Goal: Task Accomplishment & Management: Complete application form

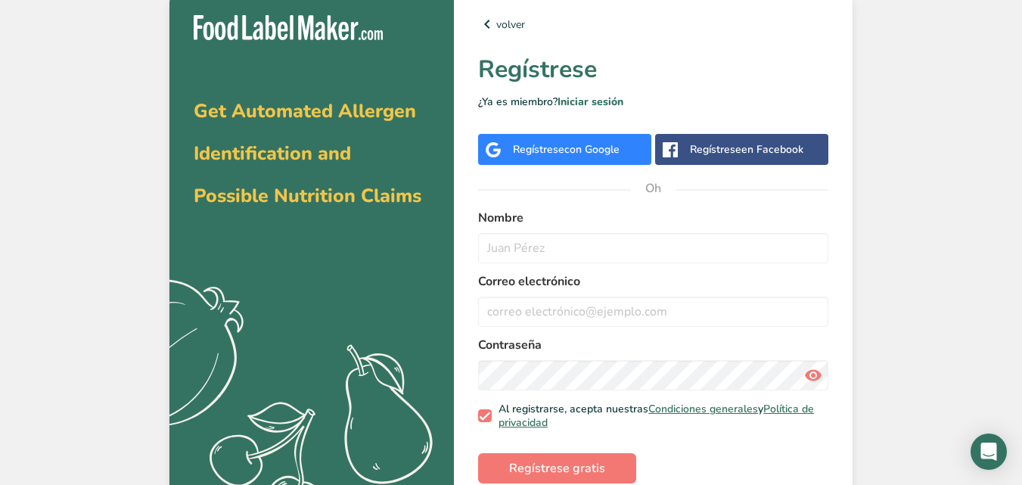
click at [522, 149] on font "Regístrese" at bounding box center [538, 149] width 51 height 14
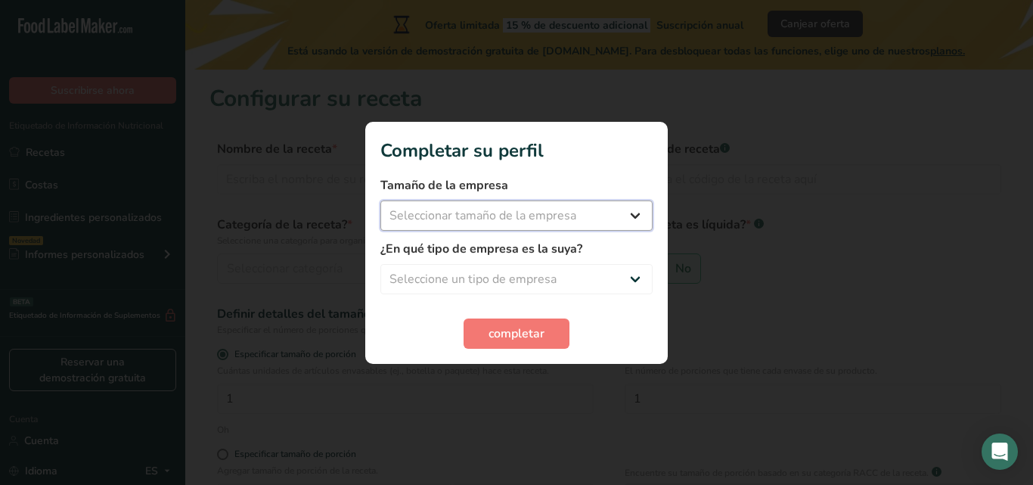
click at [590, 226] on select "Seleccionar tamaño de la empresa Menos de 10 empleados De 10 a 50 empleados De …" at bounding box center [517, 215] width 272 height 30
select select "1"
click at [381, 200] on select "Seleccionar tamaño de la empresa Menos de 10 empleados De 10 a 50 empleados De …" at bounding box center [517, 215] width 272 height 30
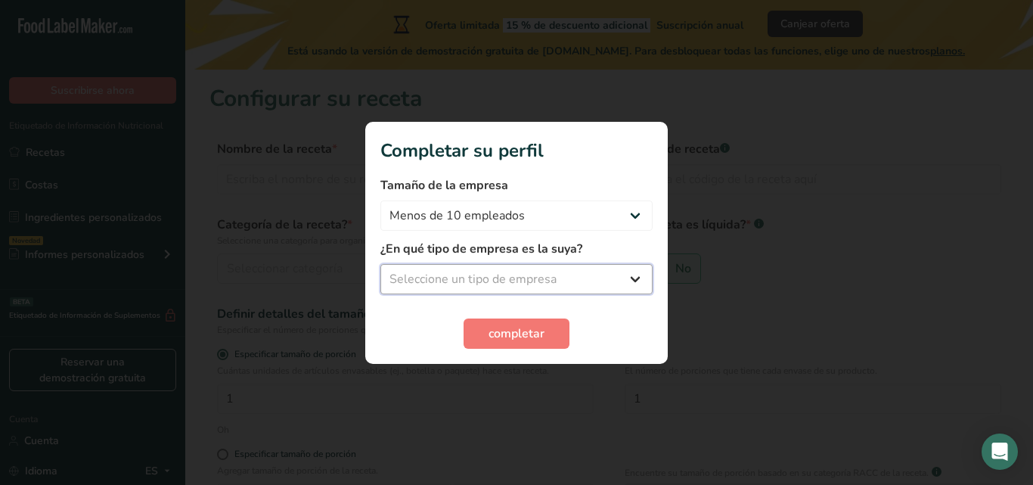
click at [557, 275] on select "Seleccione un tipo de empresa Fabricante de alimentos envasados Restaurante y c…" at bounding box center [517, 279] width 272 height 30
select select "8"
click at [381, 264] on select "Seleccione un tipo de empresa Fabricante de alimentos envasados Restaurante y c…" at bounding box center [517, 279] width 272 height 30
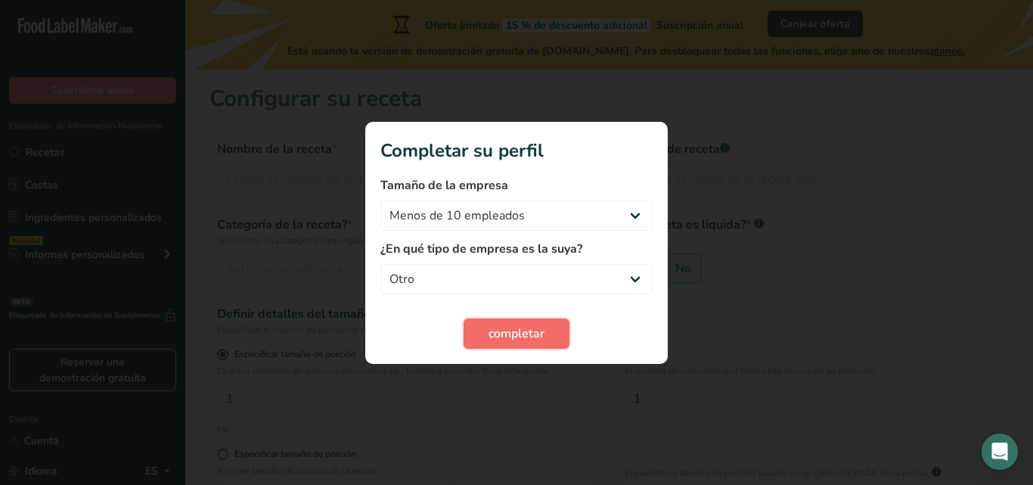
click at [511, 337] on font "completar" at bounding box center [517, 333] width 56 height 17
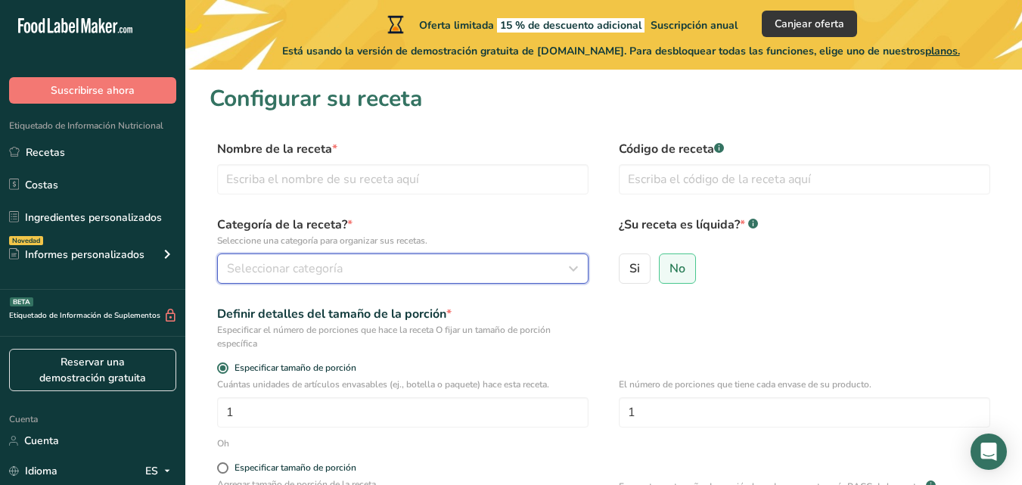
click at [494, 274] on div "Seleccionar categoría" at bounding box center [398, 269] width 343 height 18
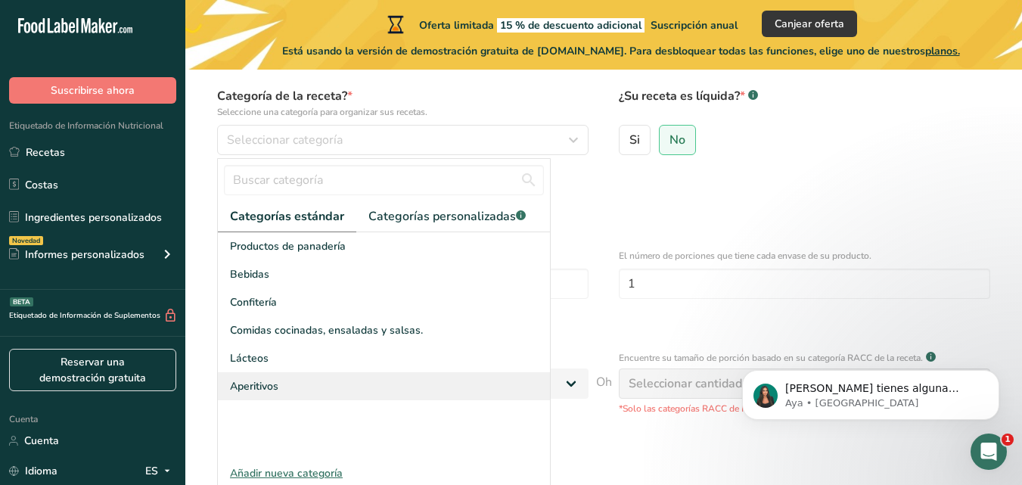
click at [391, 384] on div "Aperitivos" at bounding box center [384, 386] width 332 height 28
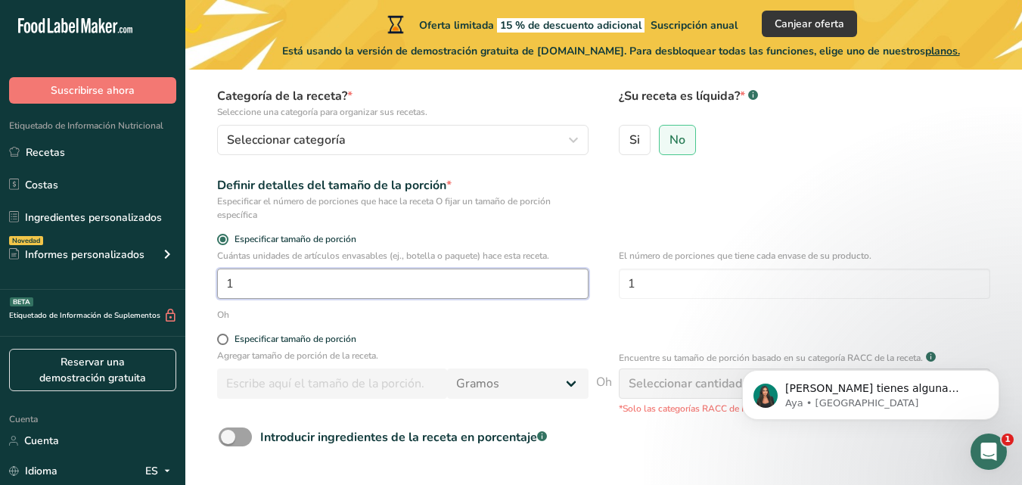
click at [505, 294] on input "1" at bounding box center [402, 284] width 371 height 30
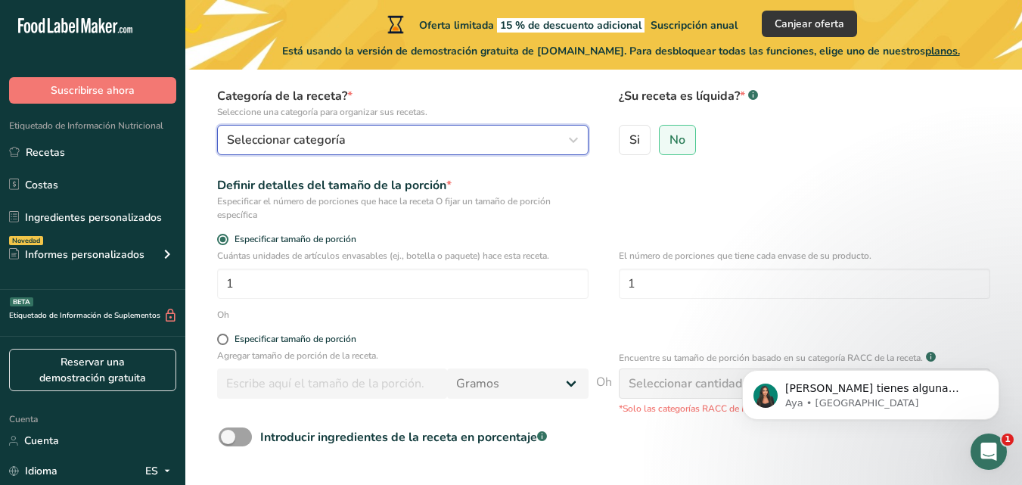
click at [523, 135] on div "Seleccionar categoría" at bounding box center [398, 140] width 343 height 18
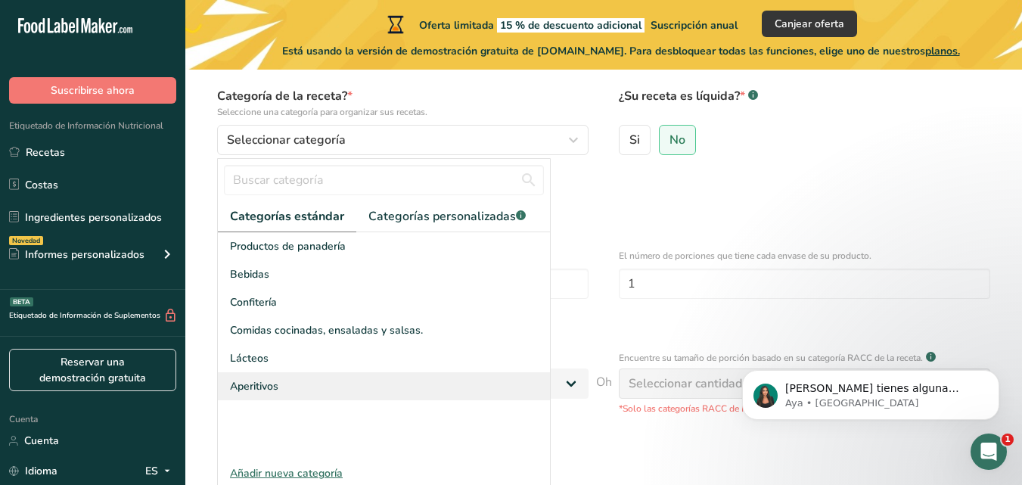
click at [390, 384] on div "Aperitivos" at bounding box center [384, 386] width 332 height 28
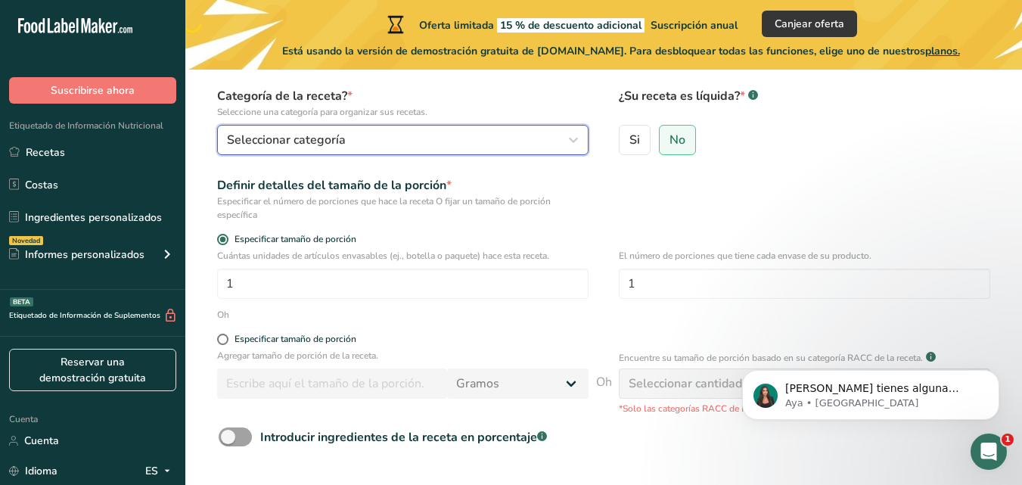
click at [530, 145] on div "Seleccionar categoría" at bounding box center [398, 140] width 343 height 18
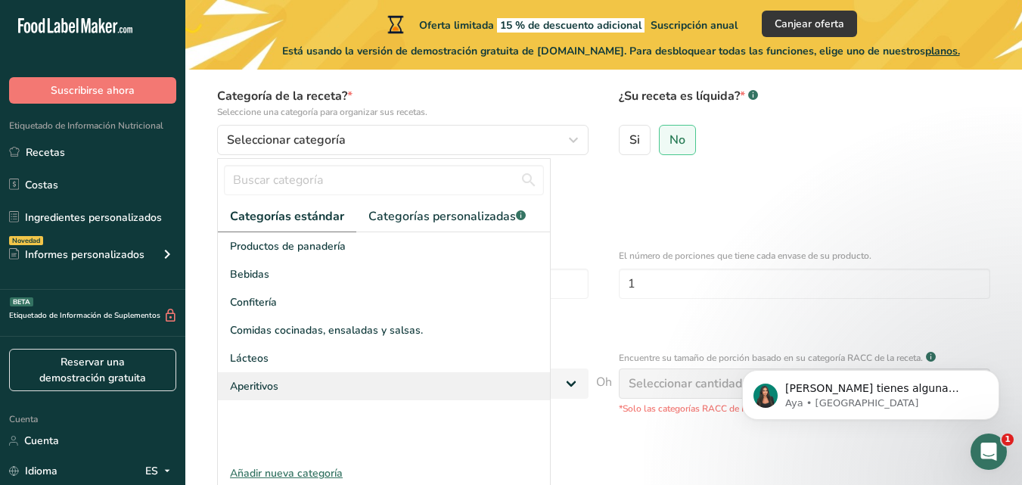
click at [294, 386] on div "Aperitivos" at bounding box center [384, 386] width 332 height 28
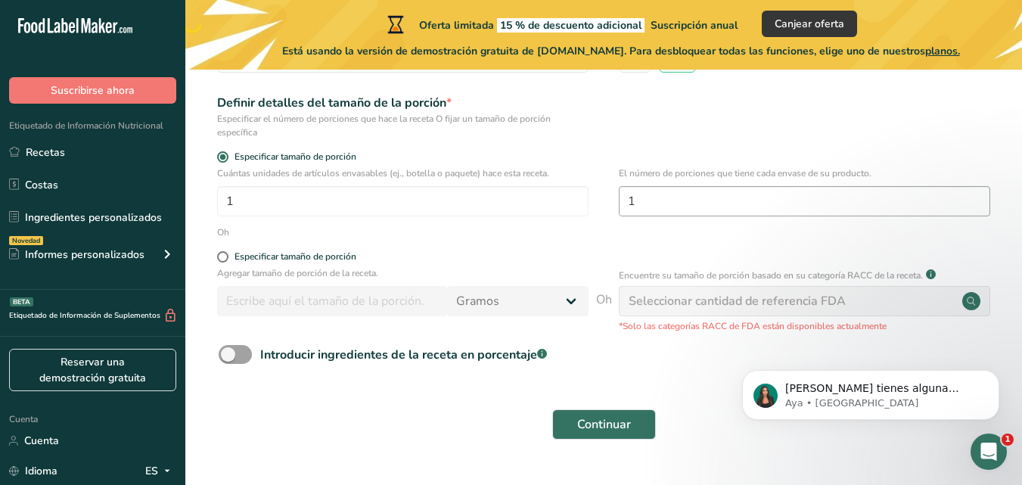
scroll to position [247, 0]
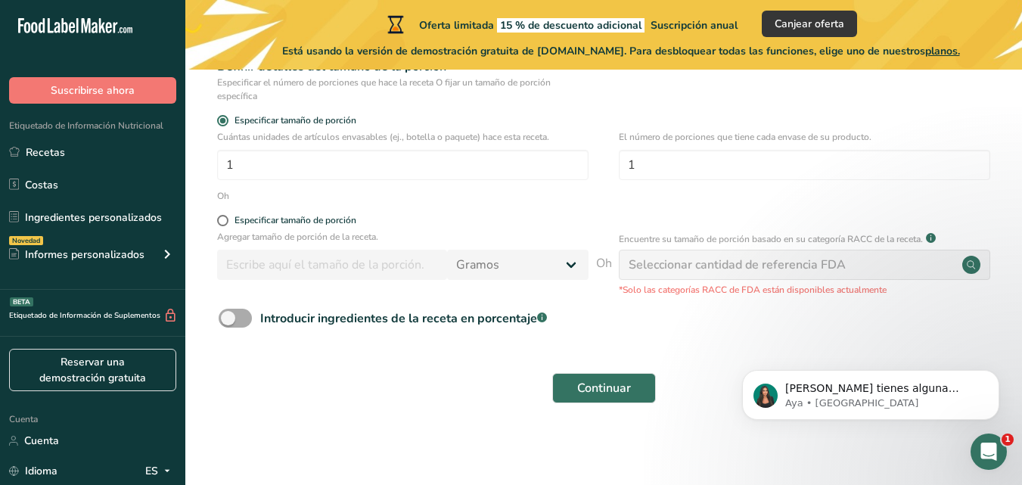
click at [232, 322] on span at bounding box center [235, 318] width 33 height 19
click at [228, 322] on input "Introducir ingredientes de la receta en porcentaje .a-a{fill:#347362;}.b-a{fill…" at bounding box center [224, 318] width 10 height 10
checkbox input "true"
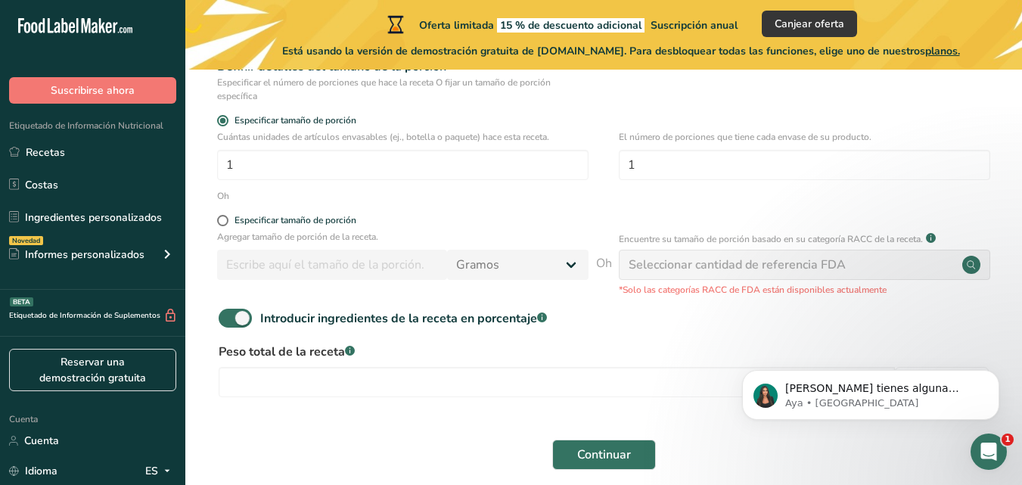
click at [355, 468] on div "Continuar" at bounding box center [604, 454] width 788 height 48
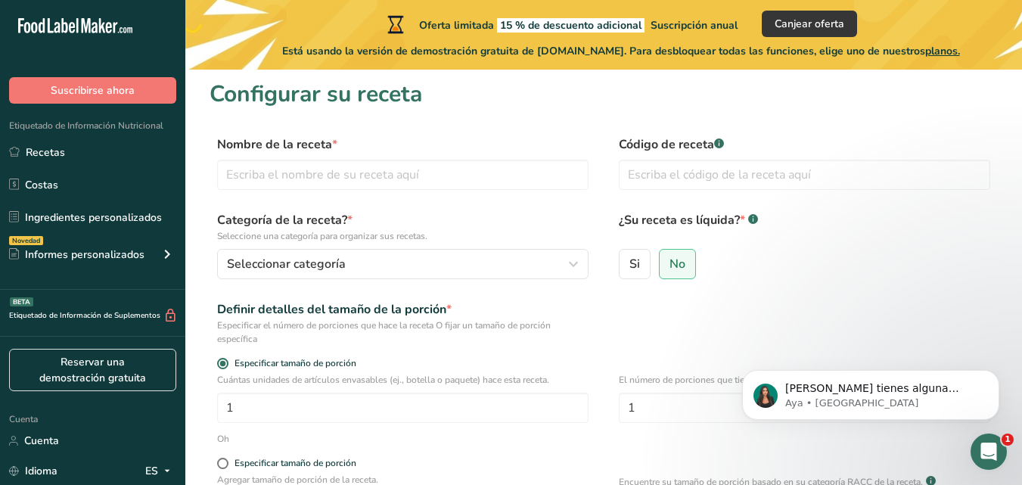
scroll to position [0, 0]
